Goal: Find specific page/section: Find specific page/section

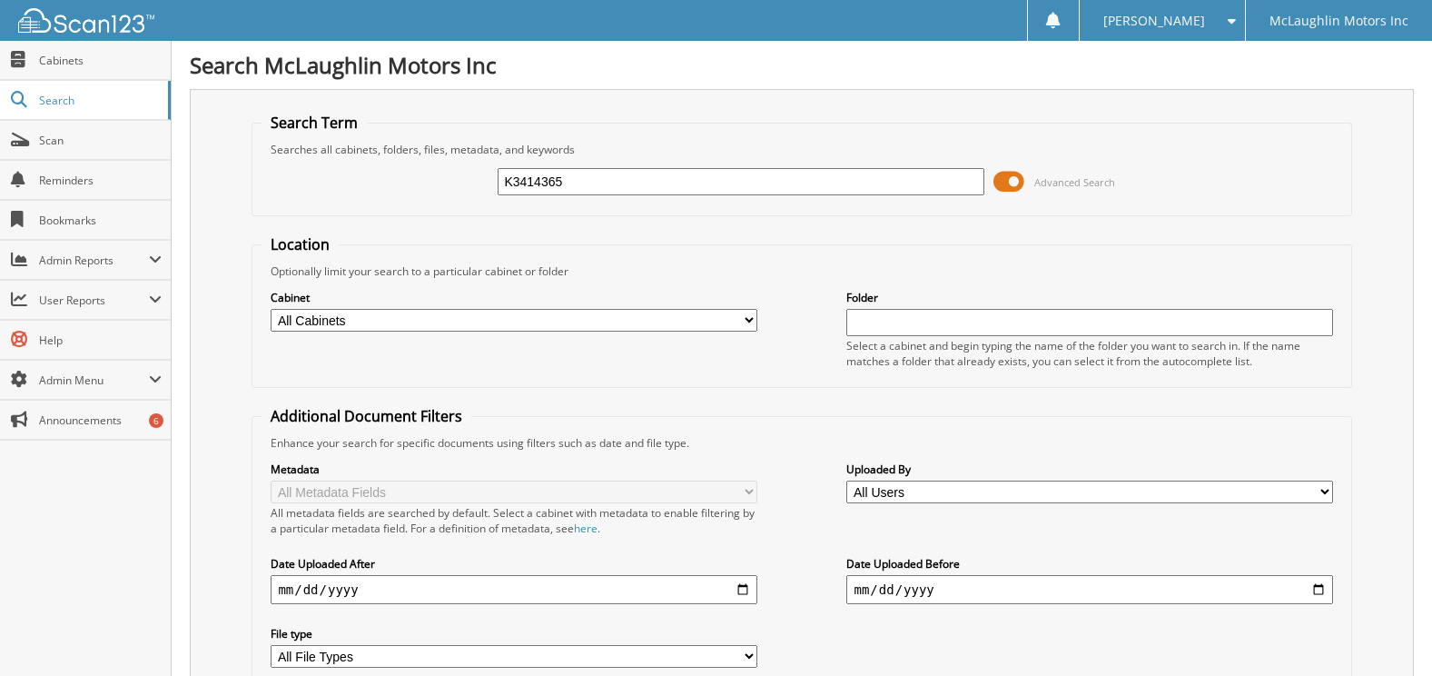
type input "K3414365"
click at [717, 314] on select "All Cabinets ACCOUNTS PAYABLE ACCOUNTS RECEIVABLE ACTIVE EMPLOYEE FILES APPLICA…" at bounding box center [514, 320] width 486 height 23
select select "9053"
click at [271, 309] on select "All Cabinets ACCOUNTS PAYABLE ACCOUNTS RECEIVABLE ACTIVE EMPLOYEE FILES APPLICA…" at bounding box center [514, 320] width 486 height 23
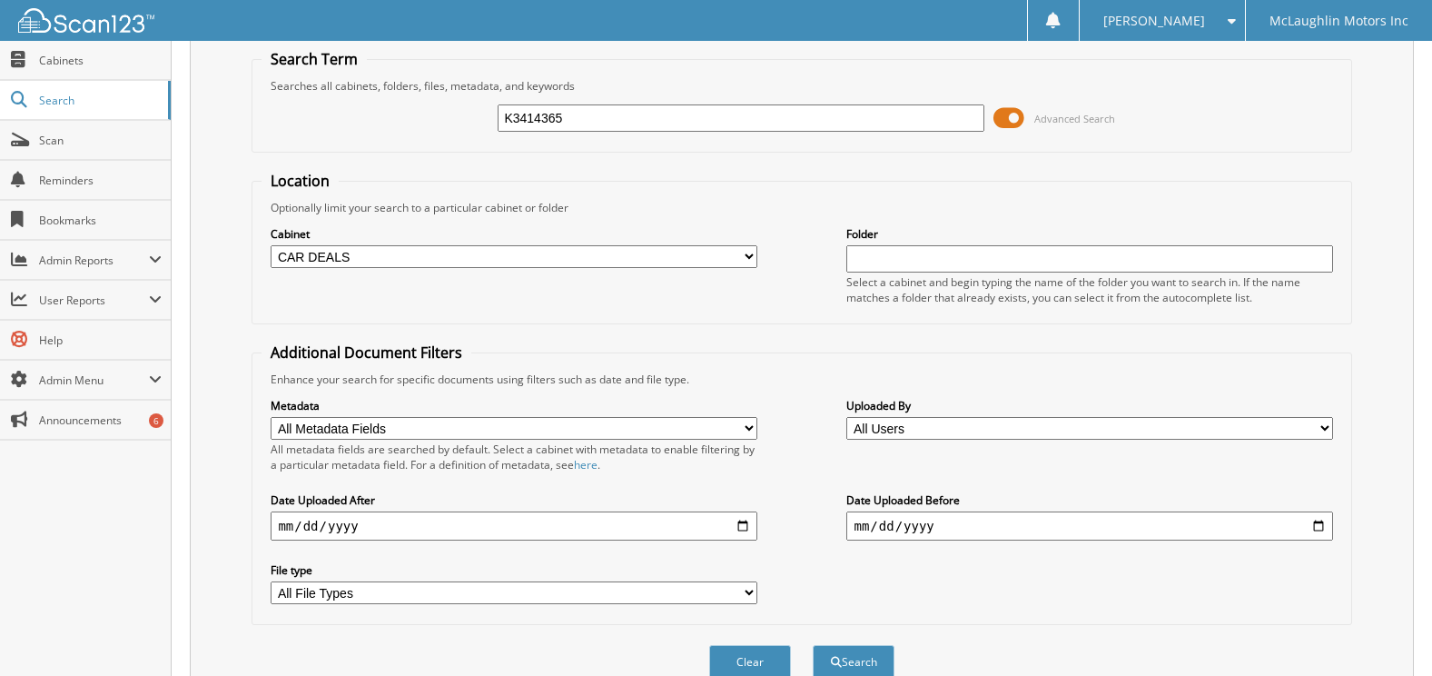
scroll to position [149, 0]
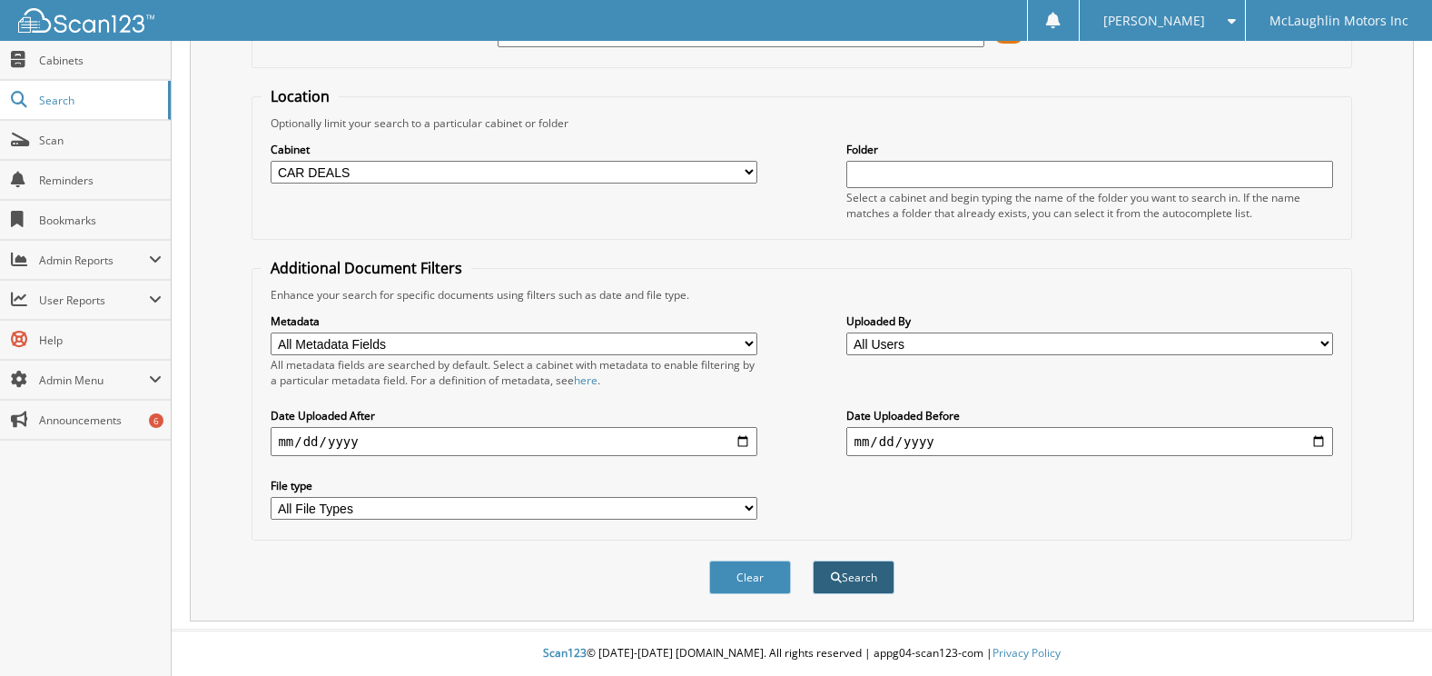
click at [853, 568] on button "Search" at bounding box center [854, 577] width 82 height 34
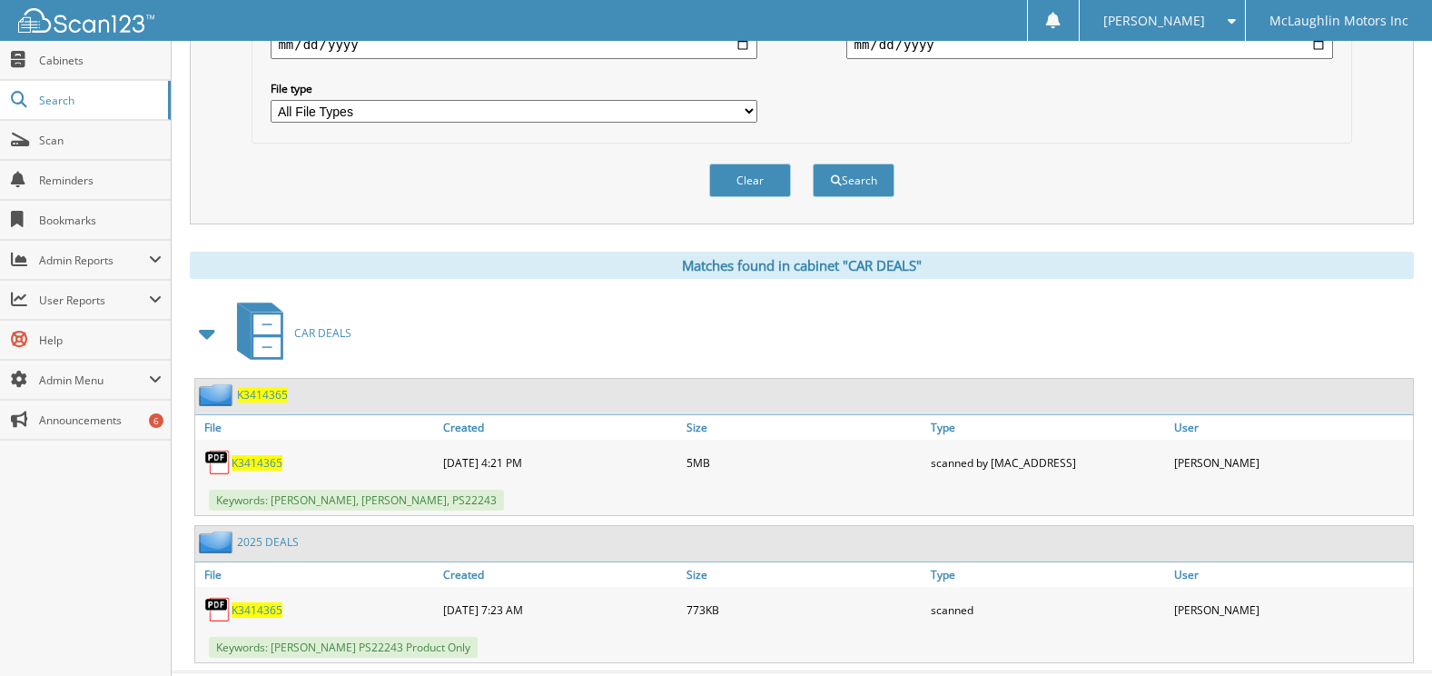
scroll to position [588, 0]
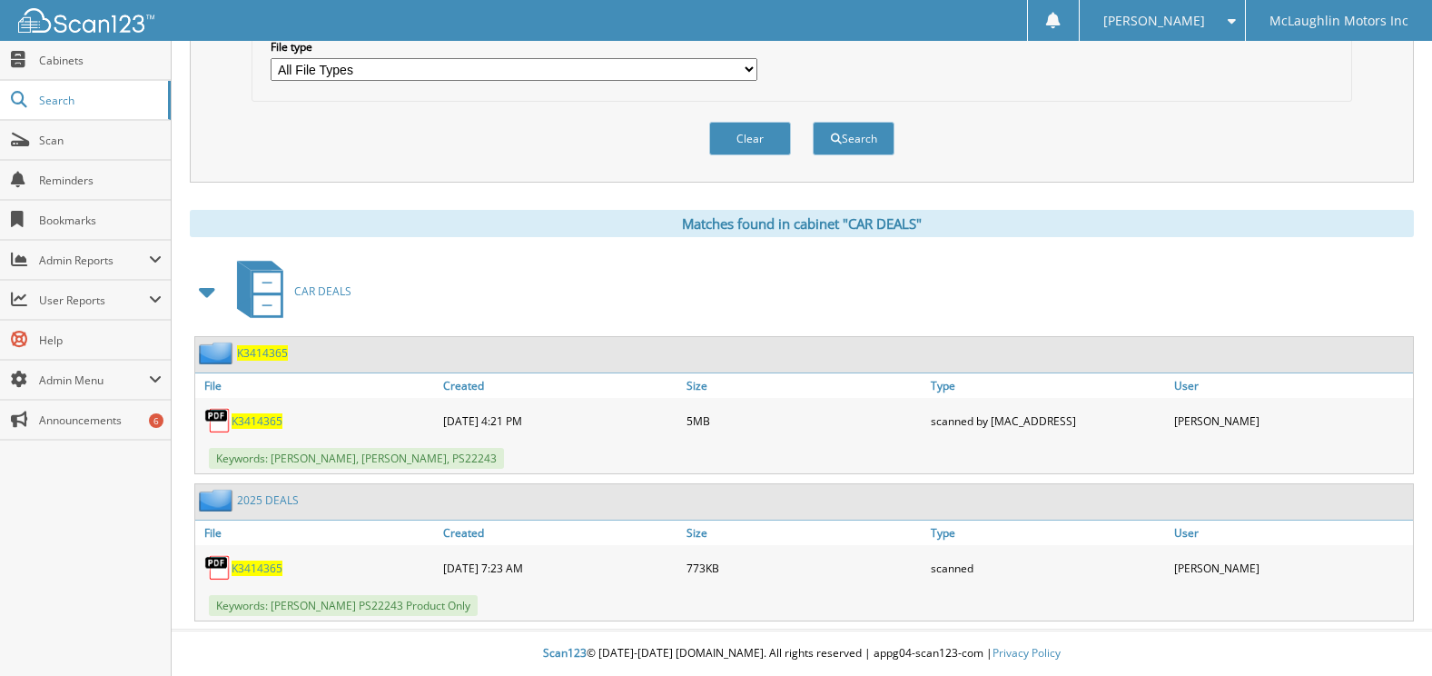
click at [260, 562] on span "K3414365" at bounding box center [257, 567] width 51 height 15
click at [266, 426] on span "K3414365" at bounding box center [257, 420] width 51 height 15
